Goal: Transaction & Acquisition: Obtain resource

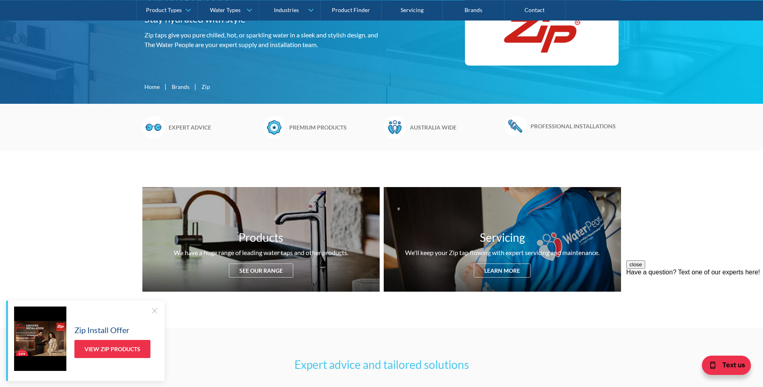
click at [232, 322] on div "Products We have a huge range of leading water taps and other products. See our…" at bounding box center [381, 239] width 763 height 177
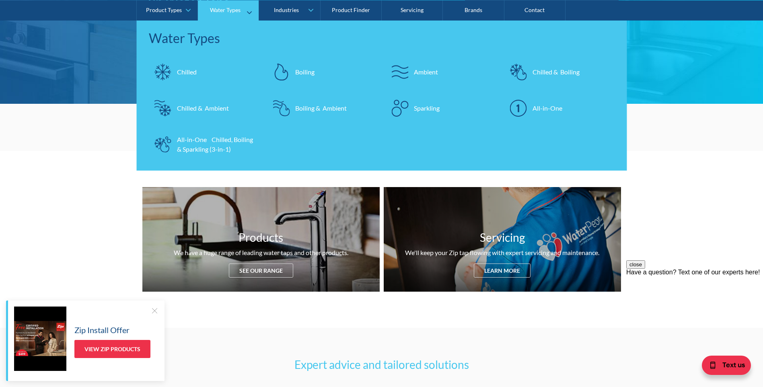
click at [570, 72] on div "Chilled & Boiling" at bounding box center [555, 72] width 47 height 10
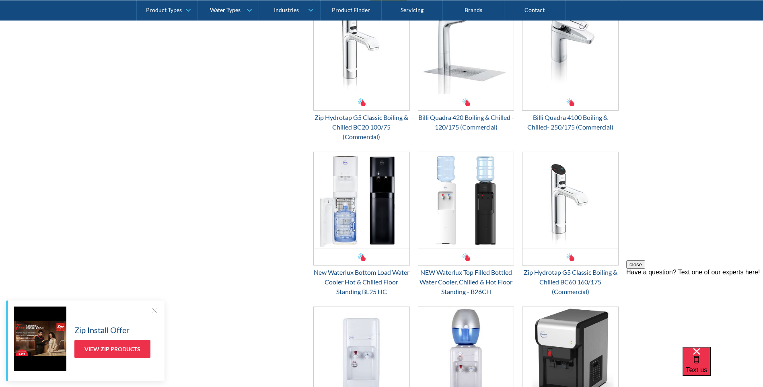
scroll to position [965, 0]
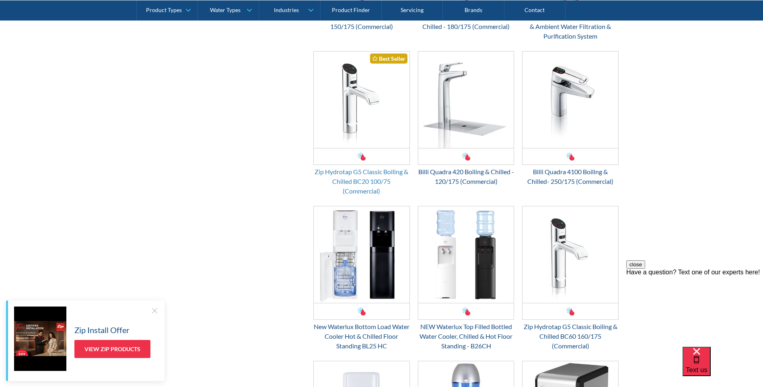
click at [355, 177] on div "Zip Hydrotap G5 Classic Boiling & Chilled BC20 100/75 (Commercial)" at bounding box center [361, 181] width 96 height 29
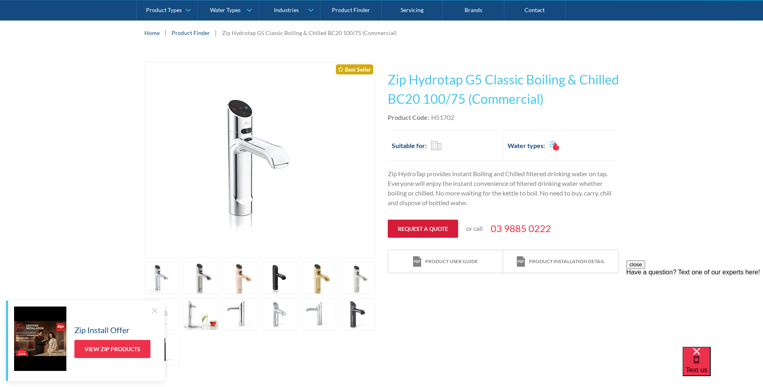
click at [439, 228] on link "Request a quote" at bounding box center [423, 229] width 70 height 18
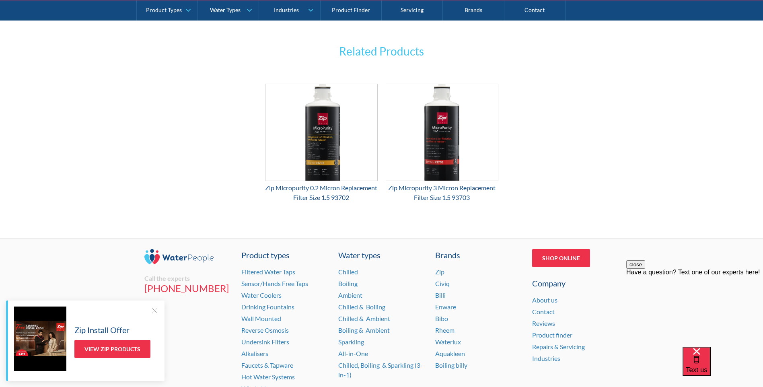
scroll to position [1324, 0]
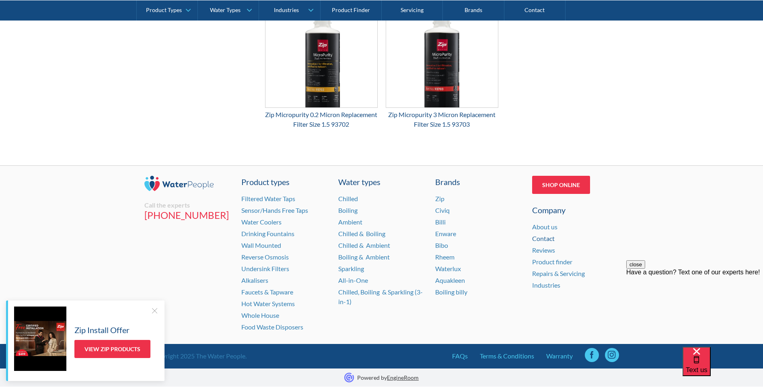
click at [539, 240] on link "Contact" at bounding box center [543, 238] width 23 height 8
